Goal: Check status: Check status

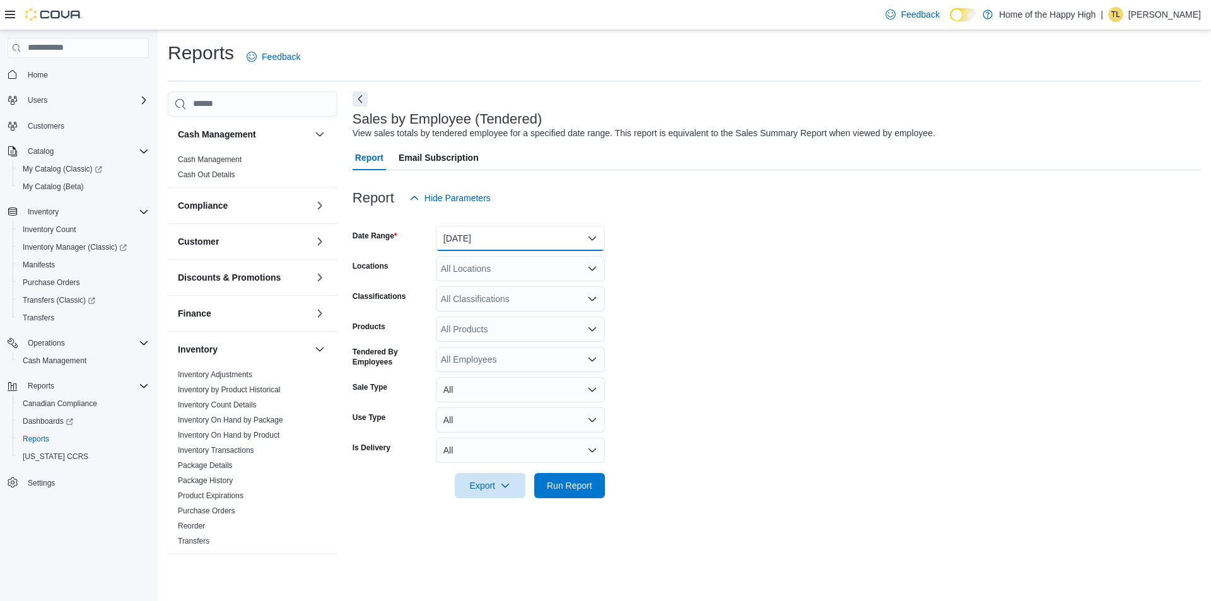
click at [530, 232] on button "[DATE]" at bounding box center [520, 238] width 169 height 25
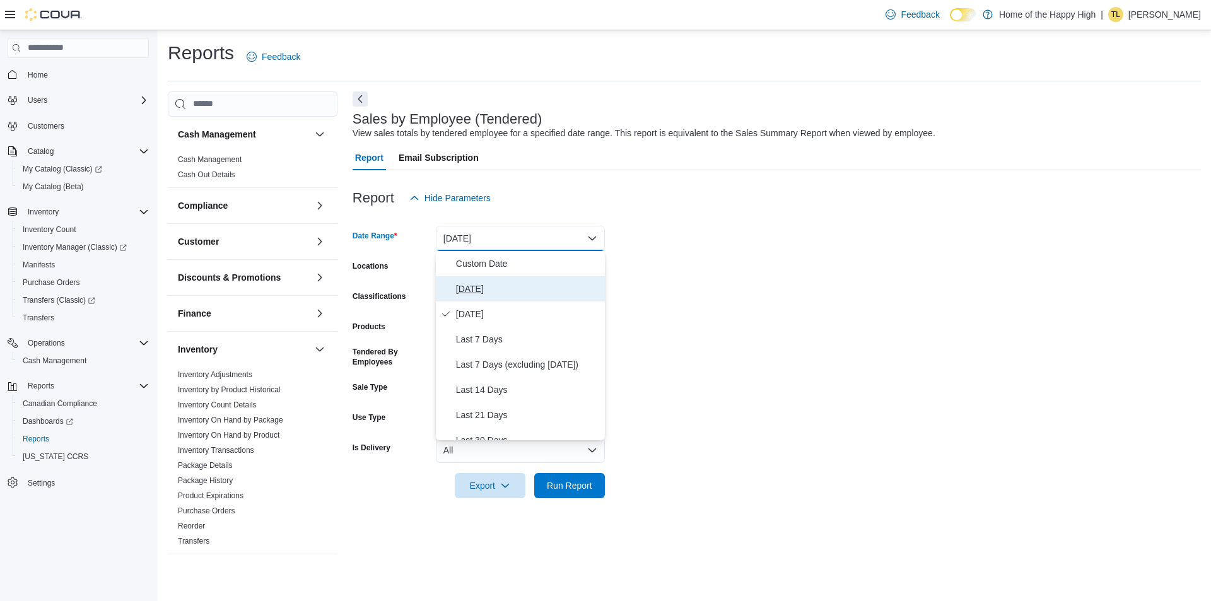
click at [511, 284] on span "[DATE]" at bounding box center [528, 288] width 144 height 15
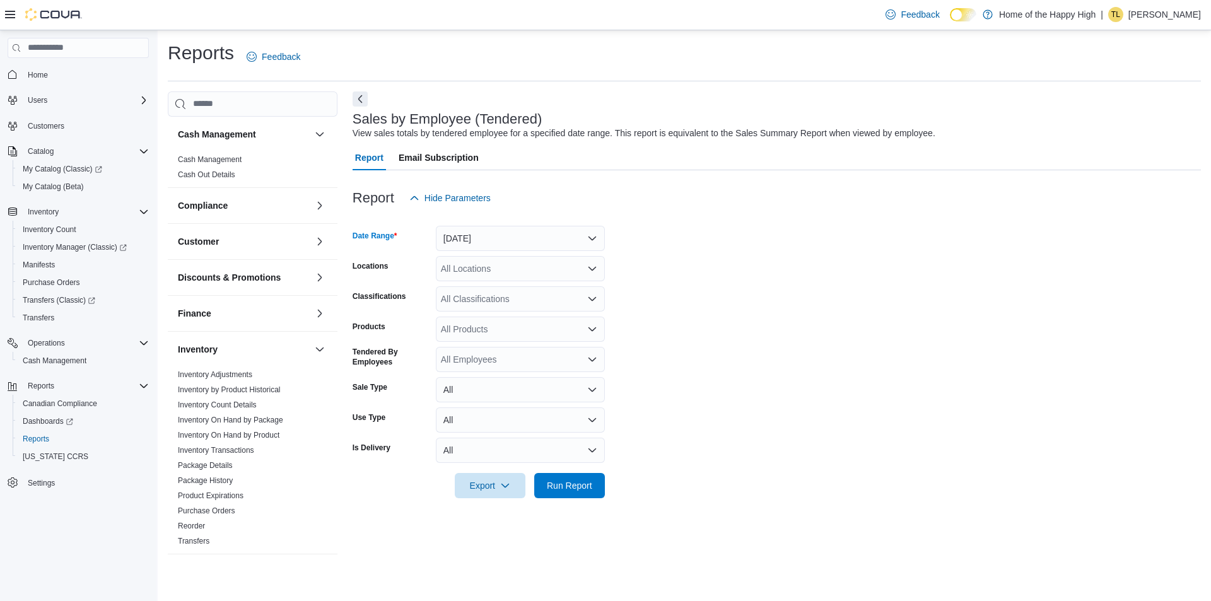
click at [504, 264] on div "All Locations" at bounding box center [520, 268] width 169 height 25
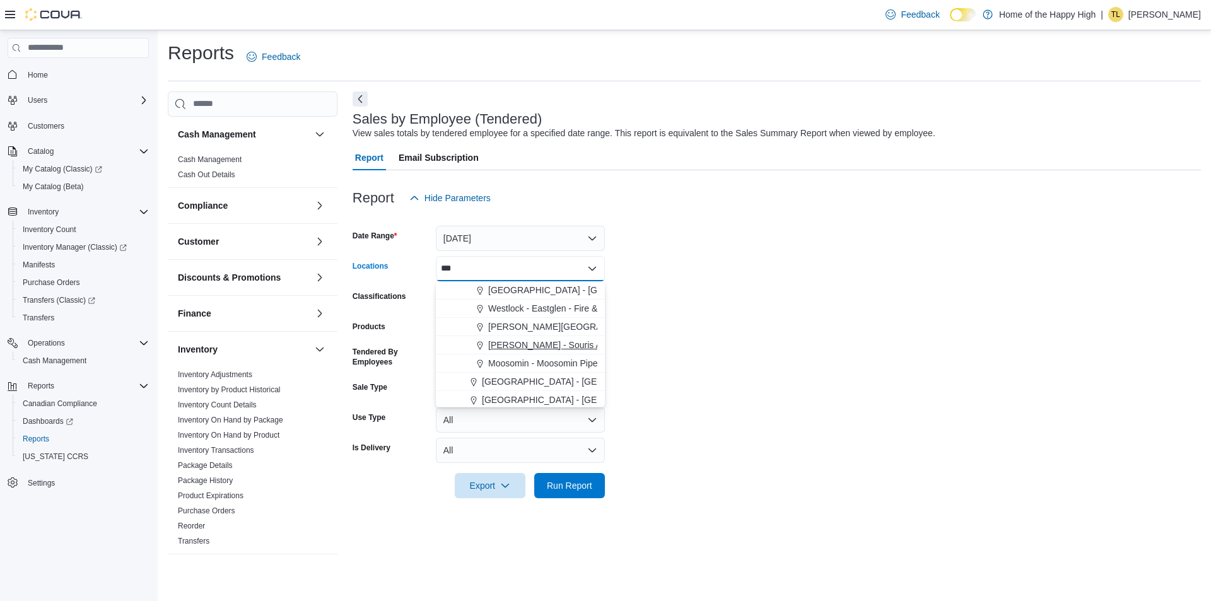
type input "***"
click at [550, 347] on span "[PERSON_NAME] - Souris Avenue - Fire & Flower" at bounding box center [586, 345] width 197 height 13
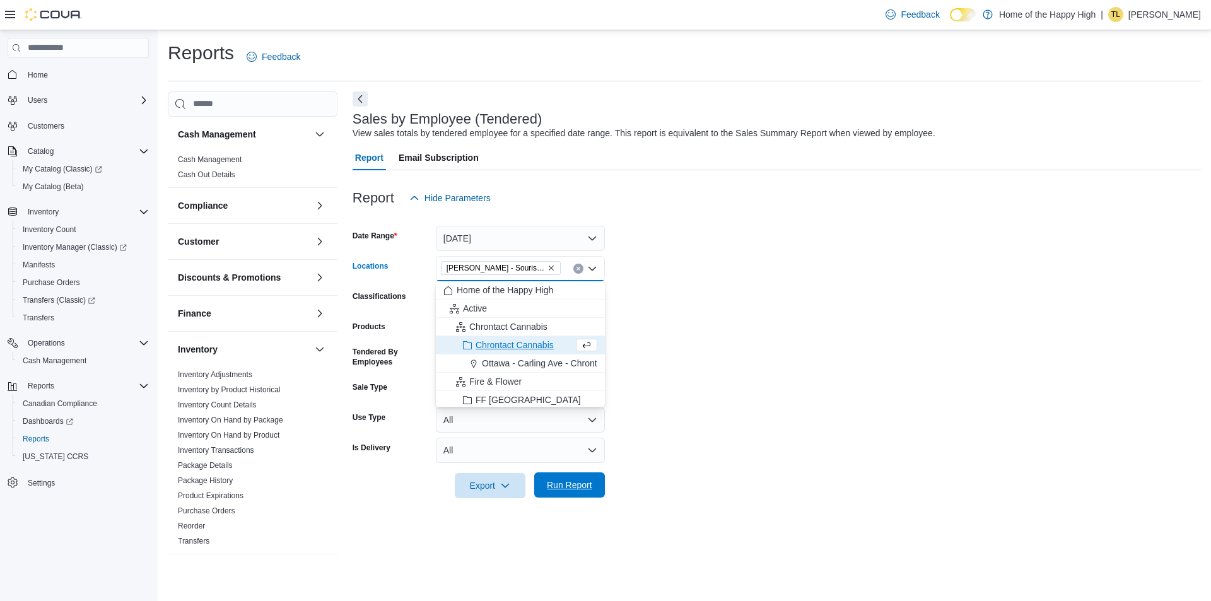
click at [569, 489] on span "Run Report" at bounding box center [569, 485] width 45 height 13
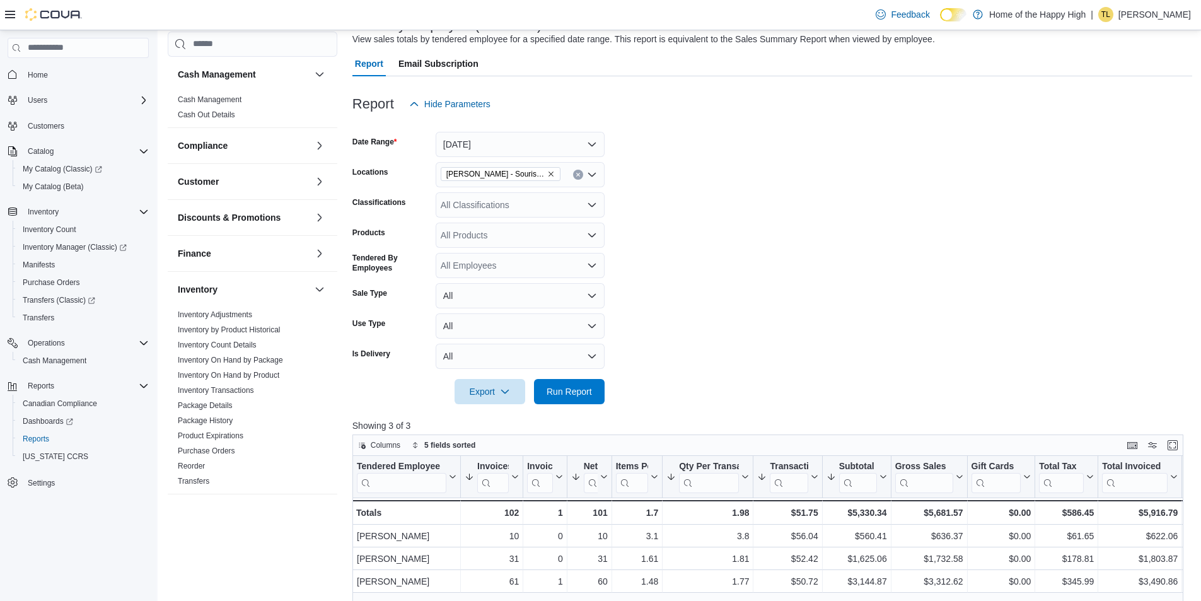
scroll to position [189, 0]
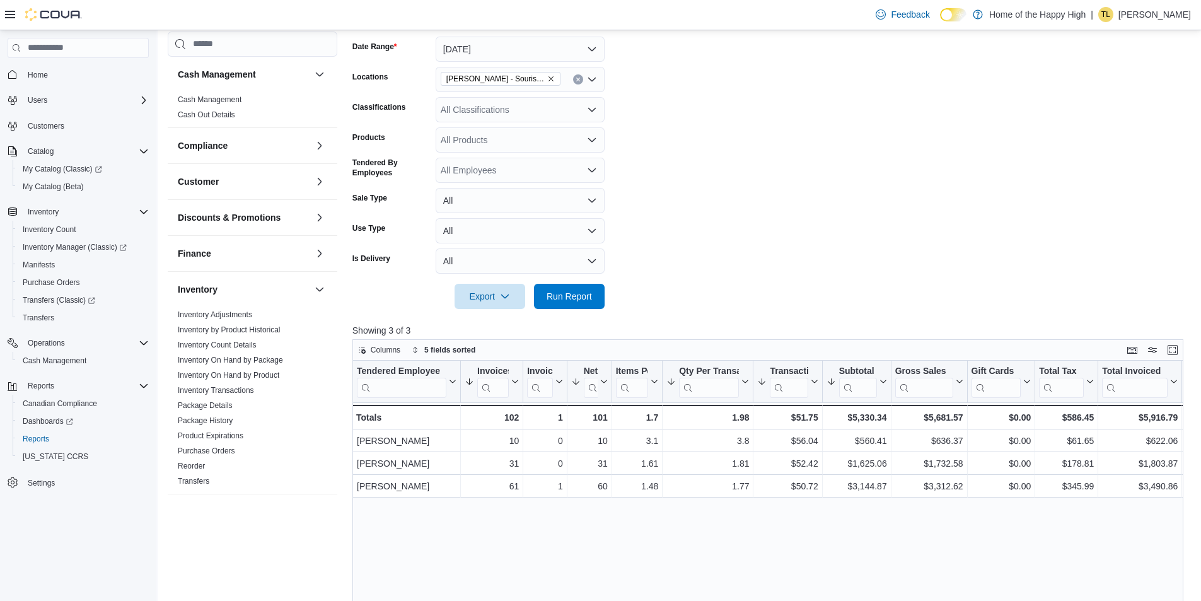
click at [752, 287] on form "Date Range [DATE] Locations [PERSON_NAME] - [GEOGRAPHIC_DATA] - Fire & Flower C…" at bounding box center [772, 165] width 840 height 288
click at [748, 216] on form "Date Range [DATE] Locations [PERSON_NAME] - [GEOGRAPHIC_DATA] - Fire & Flower C…" at bounding box center [772, 165] width 840 height 288
